Goal: Task Accomplishment & Management: Complete application form

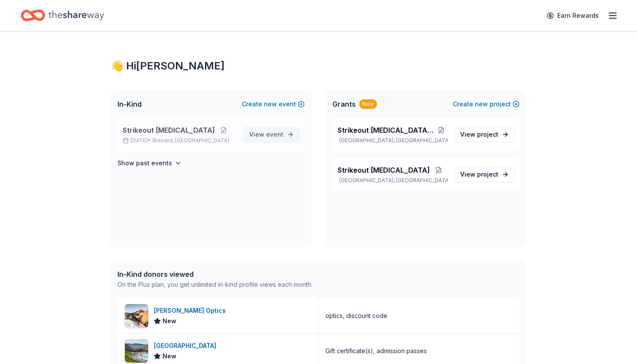
click at [256, 138] on span "View event" at bounding box center [266, 134] width 34 height 10
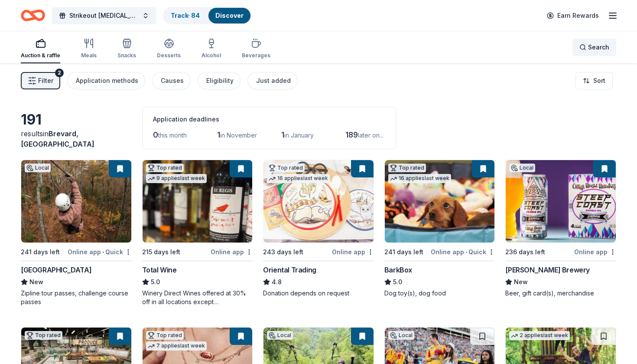
click at [593, 46] on span "Search" at bounding box center [598, 47] width 21 height 10
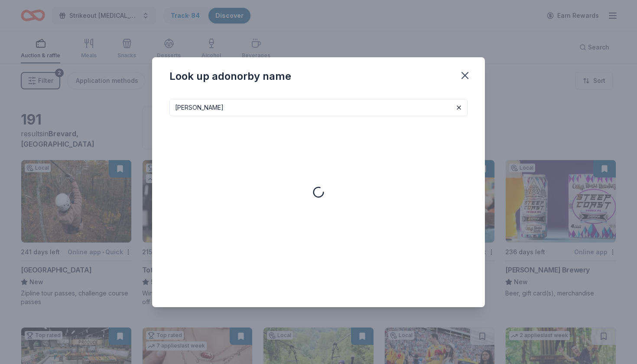
type input "[PERSON_NAME]"
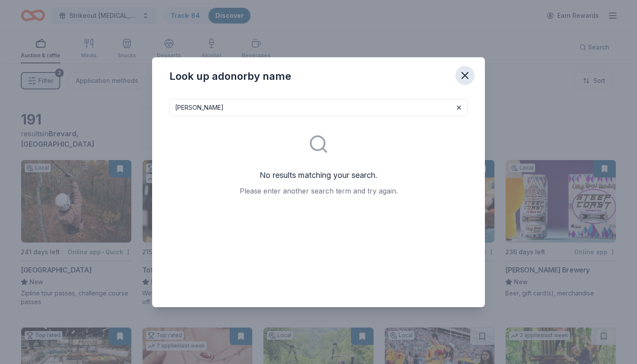
click at [465, 76] on icon "button" at bounding box center [465, 75] width 6 height 6
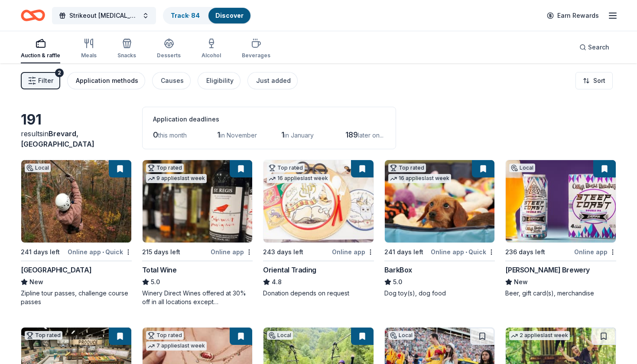
drag, startPoint x: 101, startPoint y: 46, endPoint x: 118, endPoint y: 81, distance: 38.8
click at [184, 16] on link "Track · 84" at bounding box center [185, 15] width 29 height 7
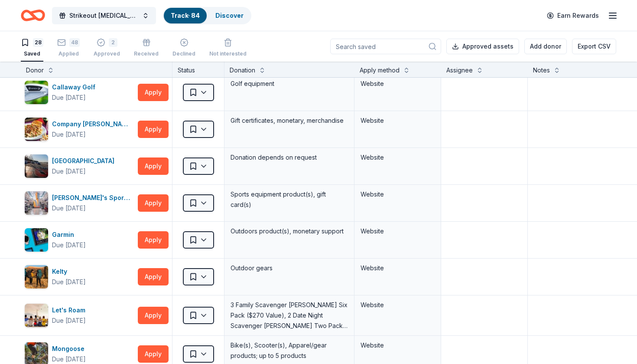
scroll to position [150, 0]
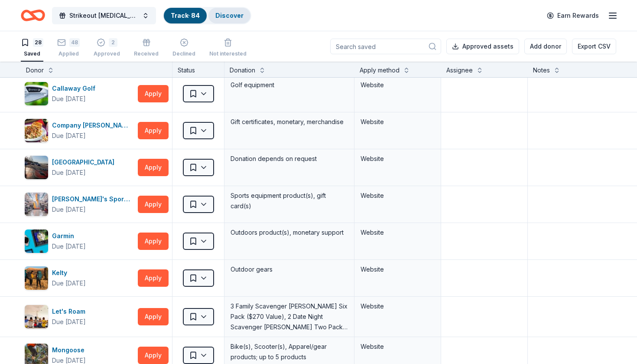
click at [227, 13] on link "Discover" at bounding box center [229, 15] width 28 height 7
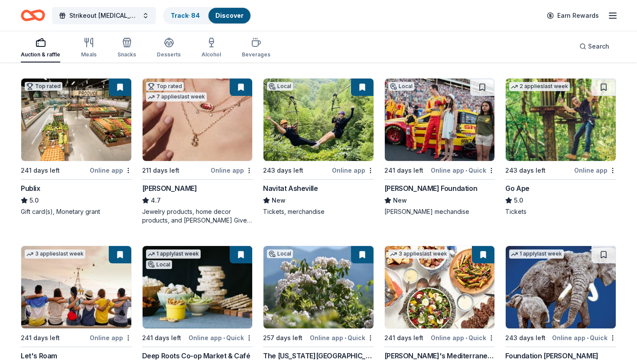
scroll to position [255, 0]
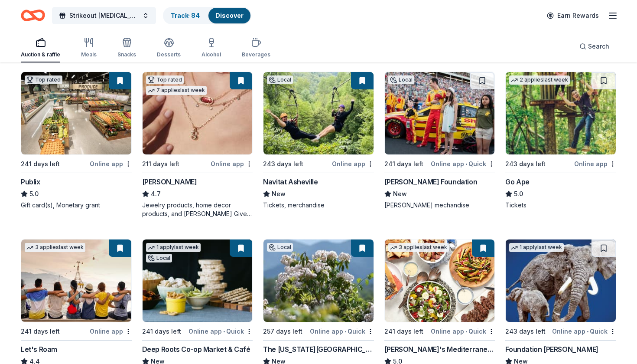
click at [561, 102] on img at bounding box center [561, 113] width 110 height 82
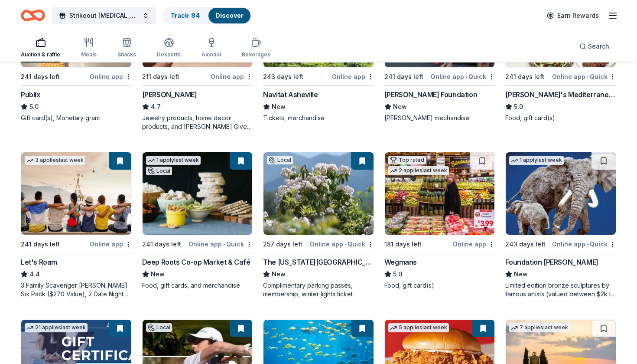
scroll to position [344, 0]
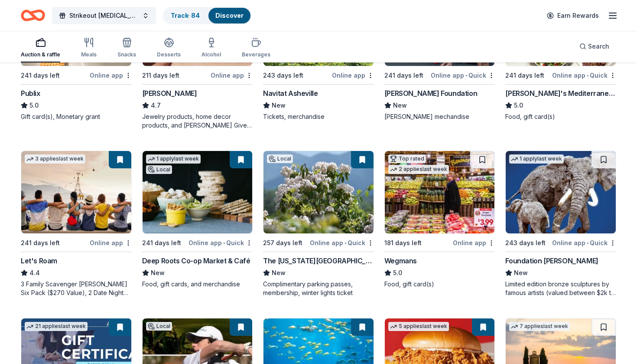
click at [481, 197] on img at bounding box center [440, 192] width 110 height 82
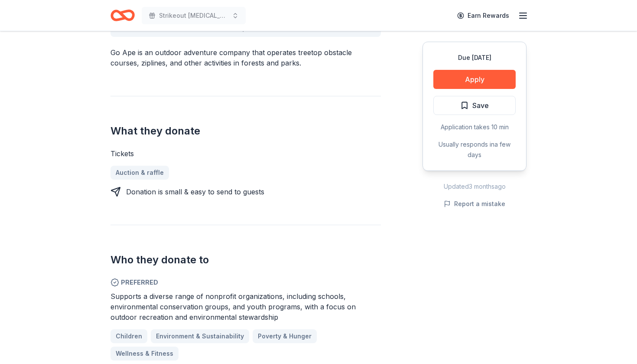
scroll to position [286, 0]
click at [469, 82] on button "Apply" at bounding box center [474, 79] width 82 height 19
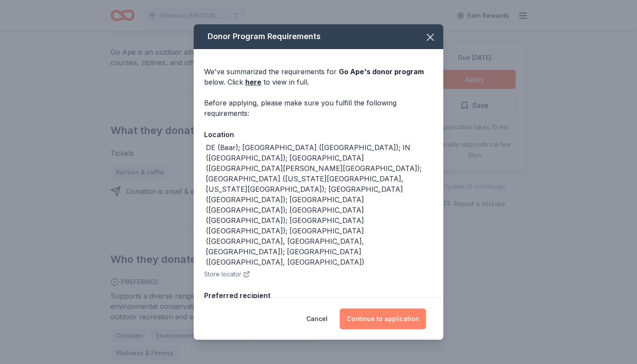
click at [371, 315] on button "Continue to application" at bounding box center [383, 318] width 86 height 21
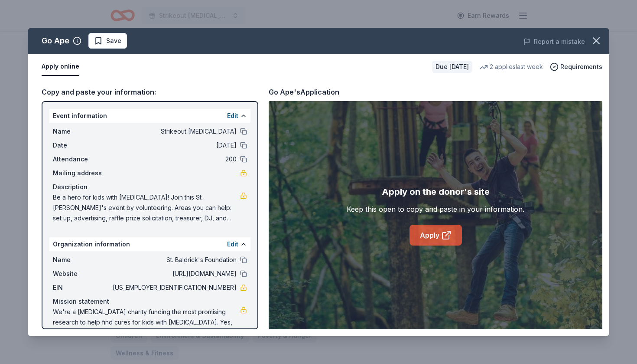
click at [432, 234] on link "Apply" at bounding box center [436, 234] width 52 height 21
click at [116, 43] on span "Save" at bounding box center [113, 41] width 15 height 10
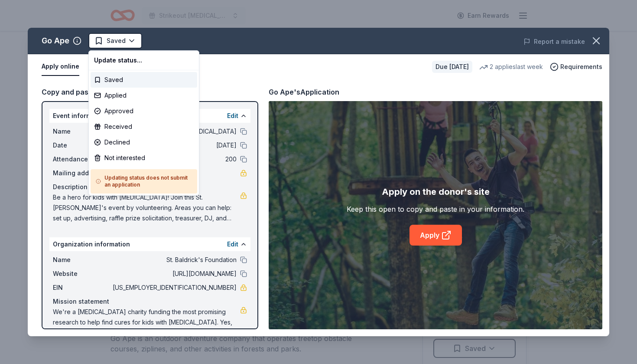
click at [116, 43] on html "Strikeout childhood cancer Earn Rewards Due in 243 days Share Go Ape 5.0 • 6 re…" at bounding box center [318, 182] width 637 height 364
click at [121, 154] on div "Not interested" at bounding box center [144, 158] width 107 height 16
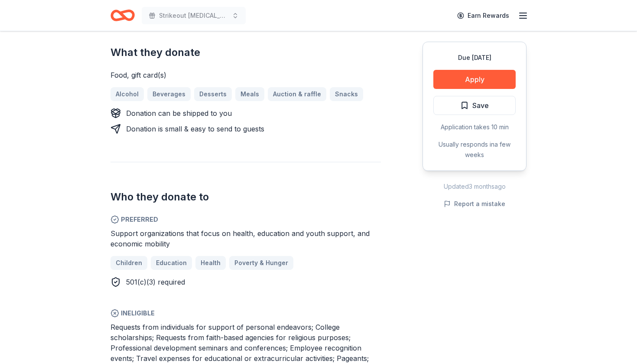
scroll to position [375, 0]
click at [481, 83] on button "Apply" at bounding box center [474, 79] width 82 height 19
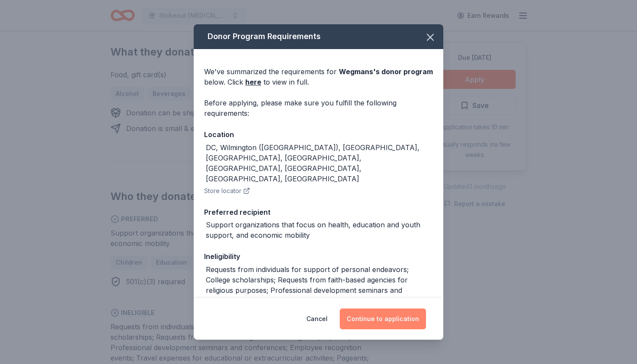
click at [401, 325] on button "Continue to application" at bounding box center [383, 318] width 86 height 21
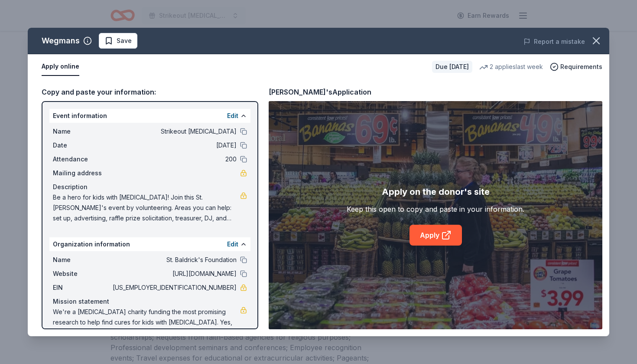
click at [429, 245] on div "Apply on the donor's site Keep this open to copy and paste in your information.…" at bounding box center [436, 215] width 334 height 228
click at [430, 241] on link "Apply" at bounding box center [436, 234] width 52 height 21
